Goal: Navigation & Orientation: Understand site structure

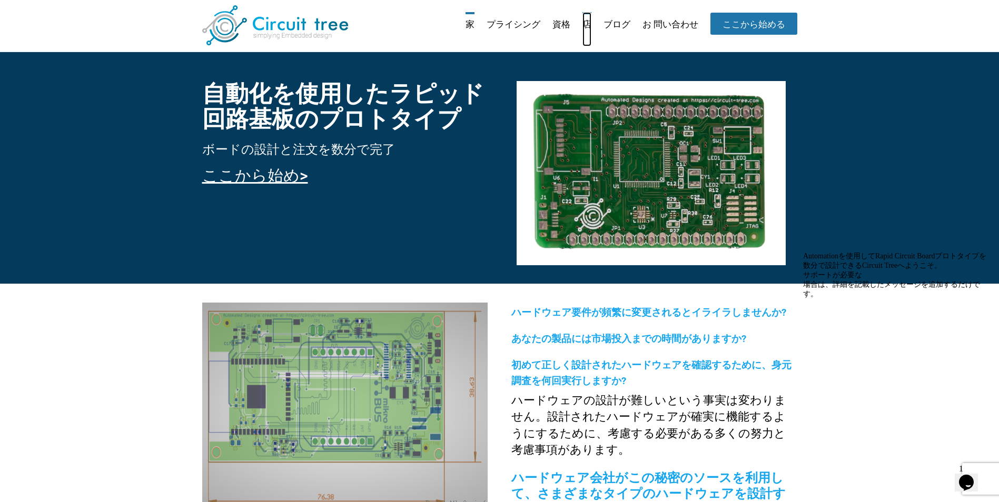
click at [588, 24] on link "店" at bounding box center [586, 29] width 9 height 34
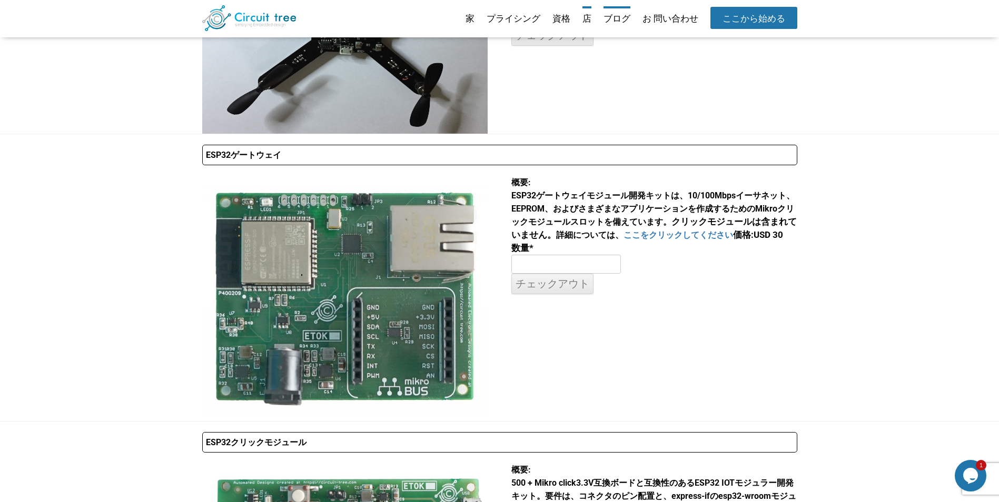
scroll to position [210, 0]
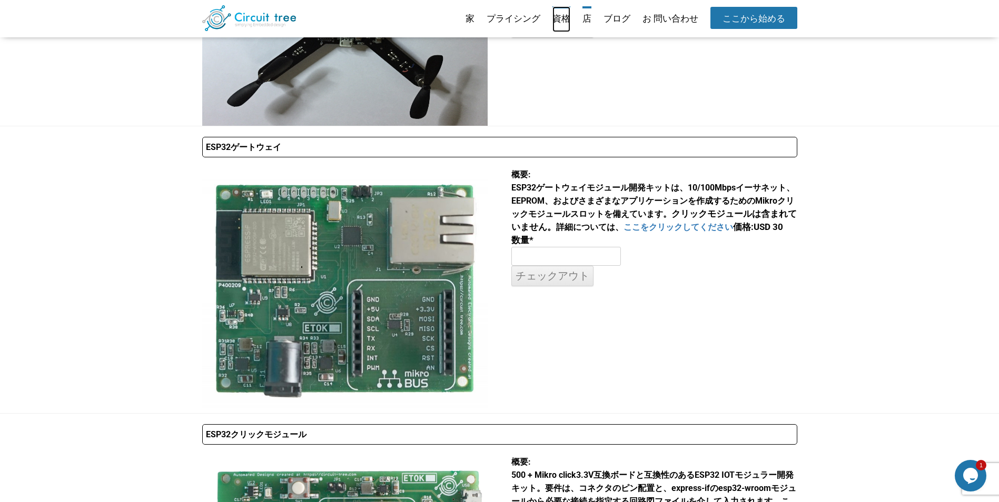
click at [557, 18] on link "資格" at bounding box center [561, 19] width 18 height 26
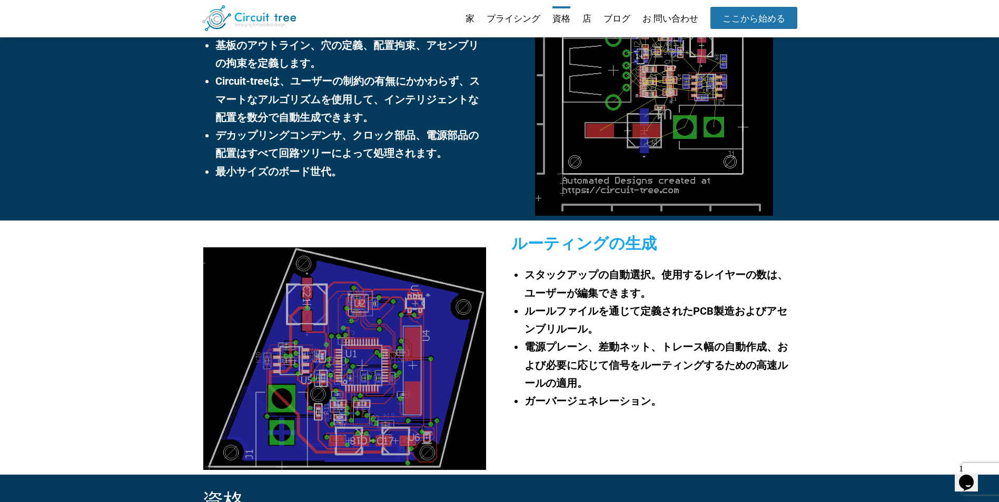
scroll to position [778, 0]
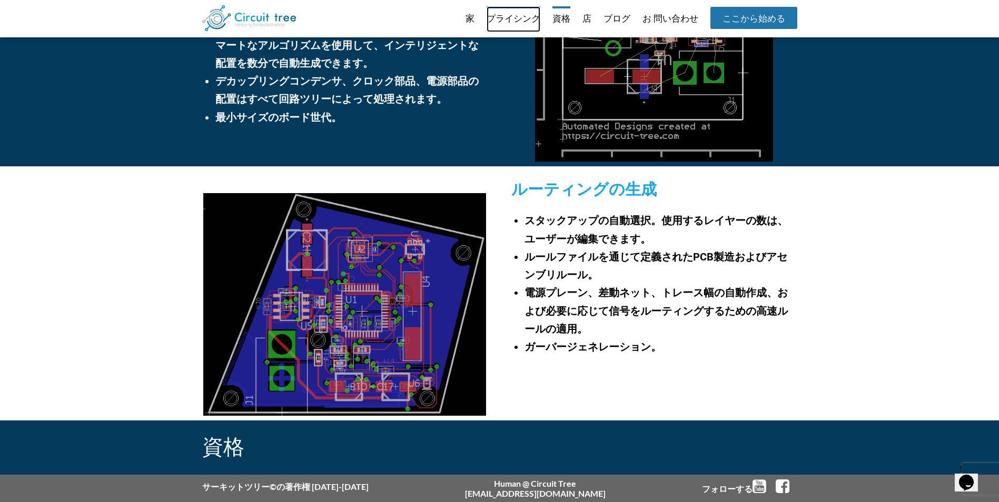
click at [520, 16] on link "プライシング" at bounding box center [514, 19] width 54 height 26
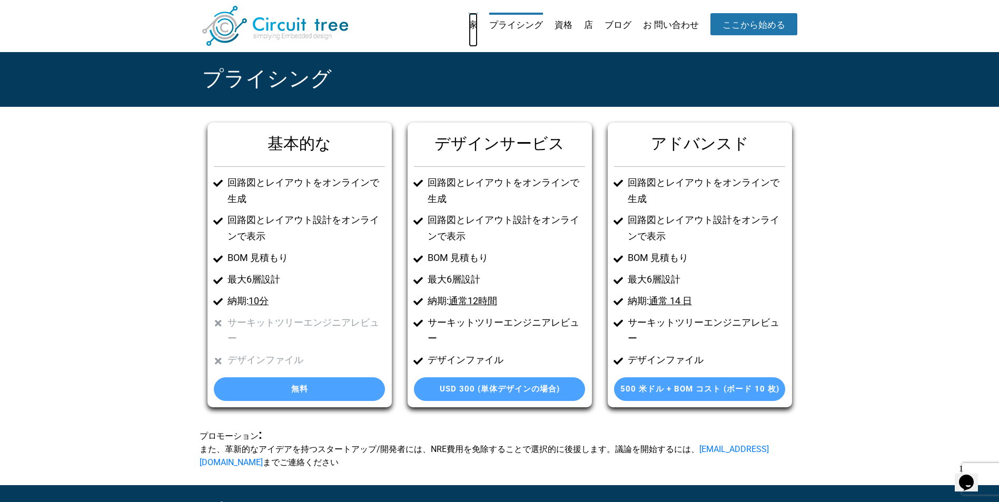
click at [473, 25] on link "家" at bounding box center [473, 30] width 9 height 34
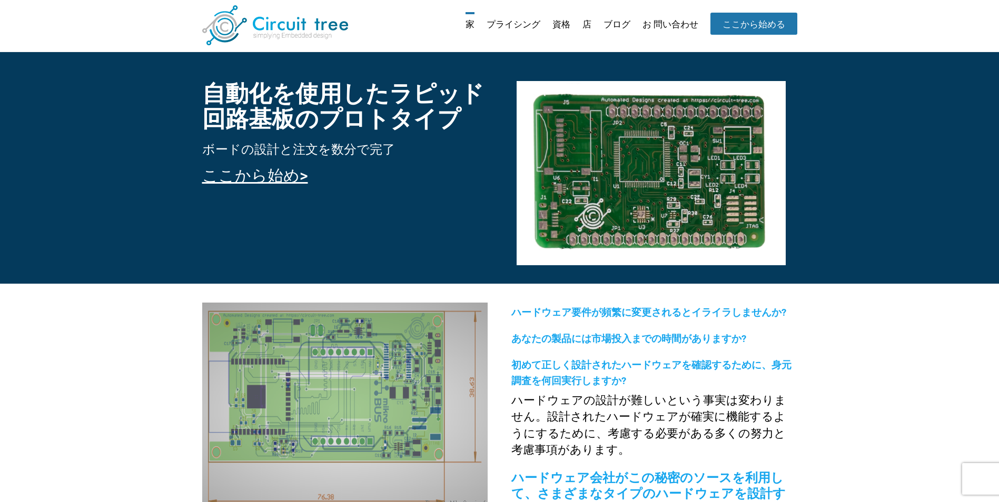
click at [473, 25] on ul "家 プライシング 資格 店 ブログ お 問い合わせ ここから始める" at bounding box center [626, 29] width 342 height 34
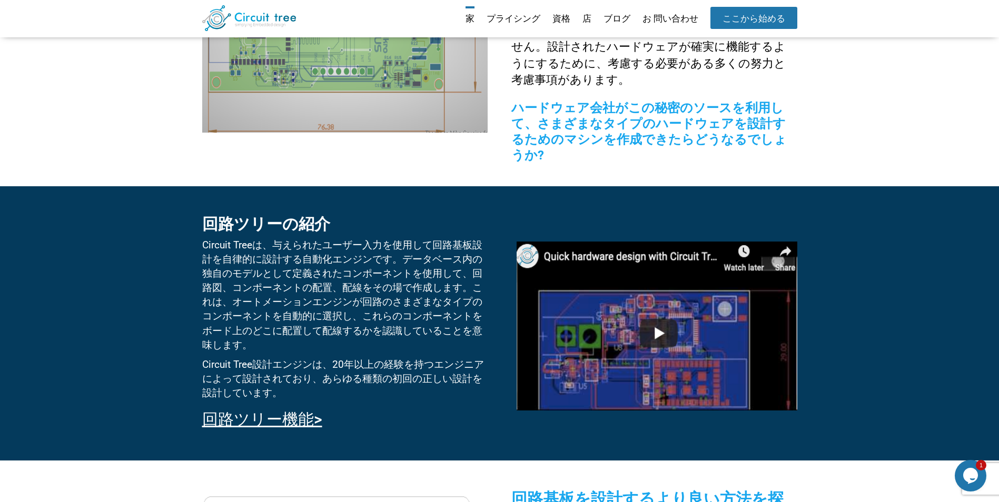
scroll to position [305, 0]
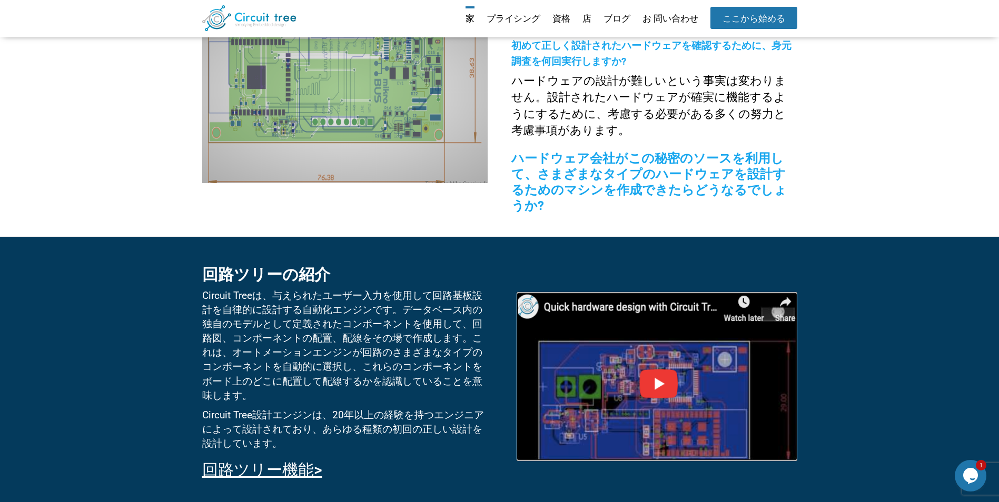
click at [668, 347] on img at bounding box center [657, 376] width 280 height 169
